Goal: Information Seeking & Learning: Learn about a topic

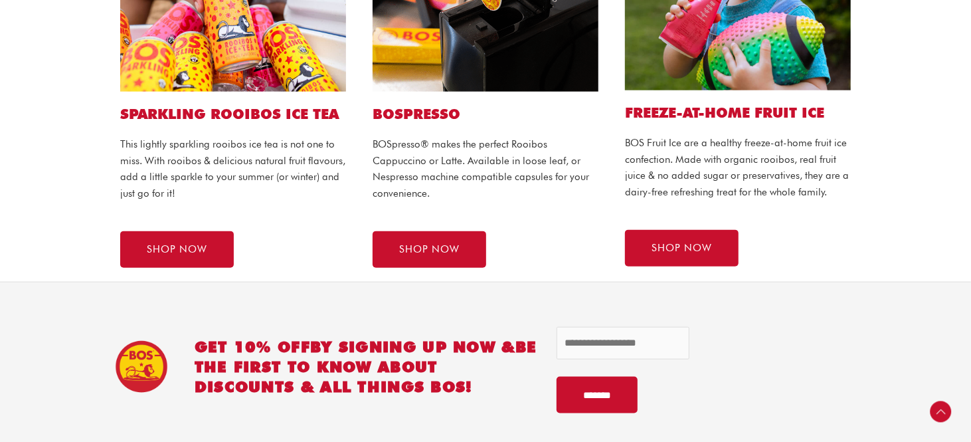
scroll to position [930, 0]
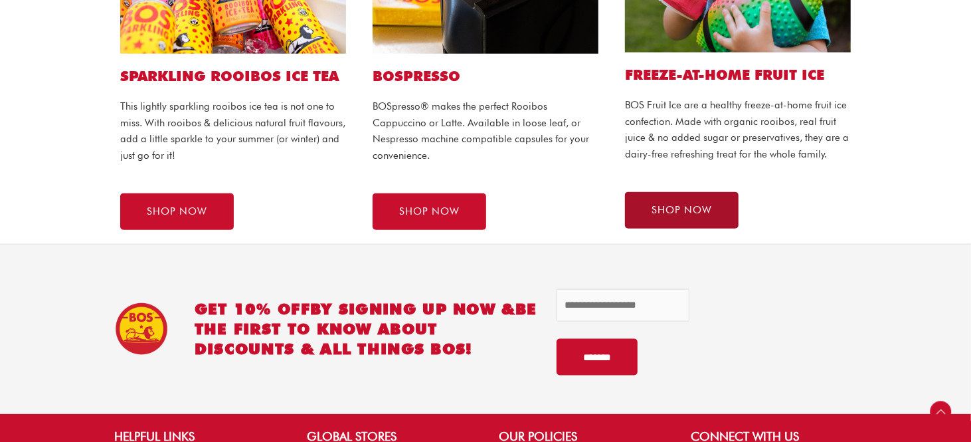
click at [691, 218] on link "SHOP NOW" at bounding box center [682, 210] width 114 height 37
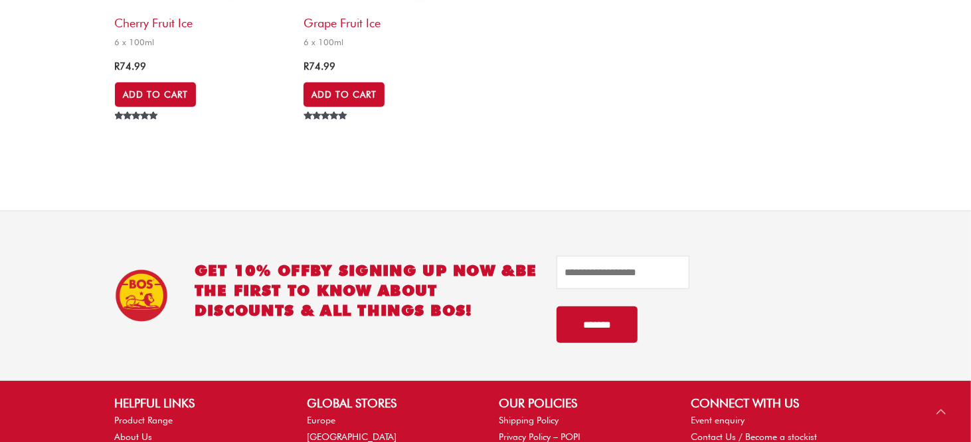
scroll to position [863, 0]
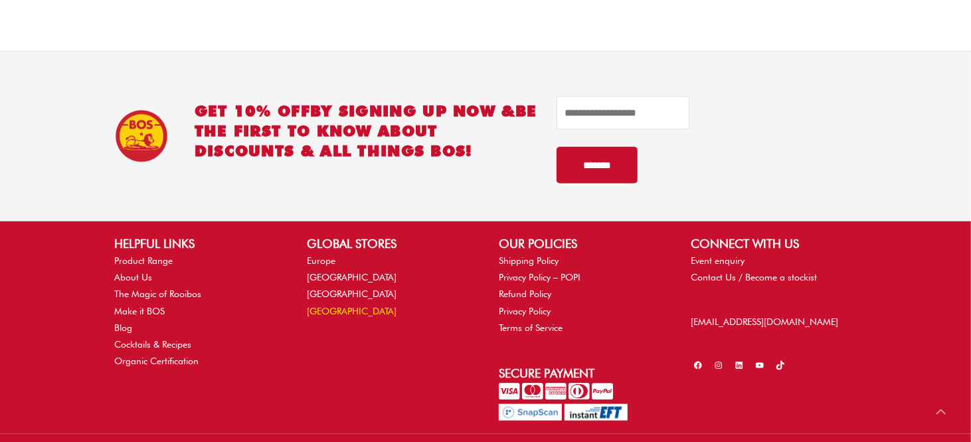
click at [323, 307] on link "[GEOGRAPHIC_DATA]" at bounding box center [352, 310] width 90 height 11
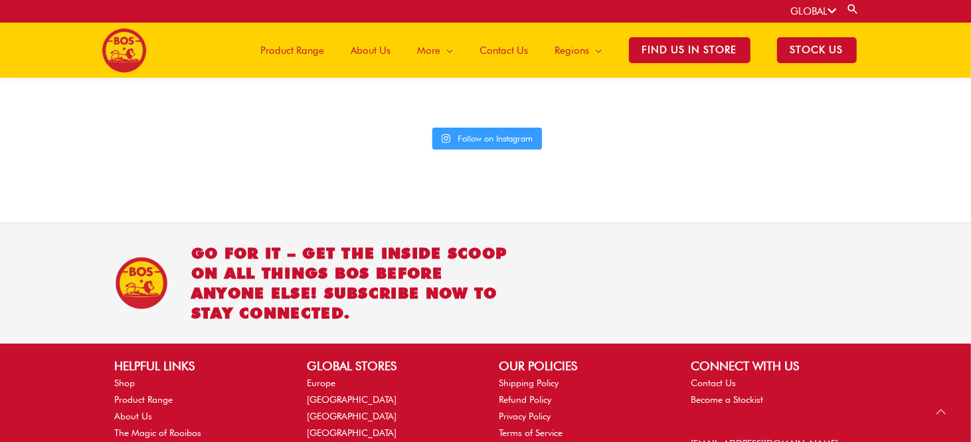
scroll to position [3289, 0]
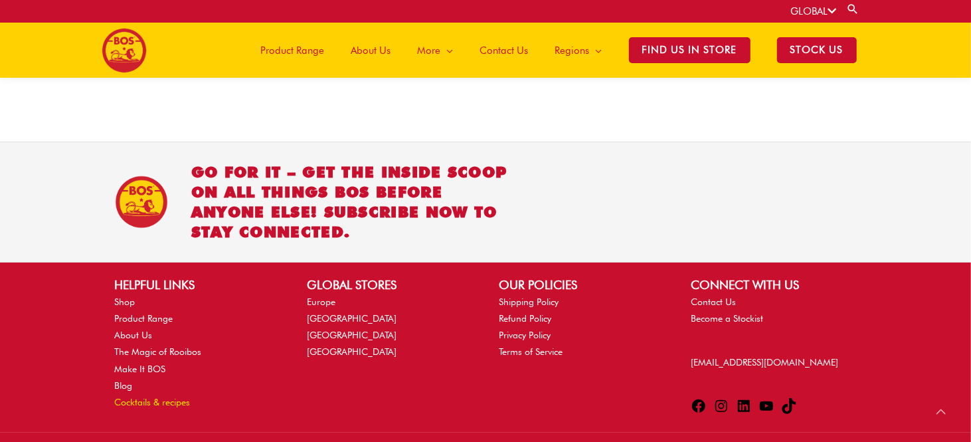
click at [153, 396] on link "Cocktails & recipes" at bounding box center [153, 401] width 76 height 11
